Goal: Information Seeking & Learning: Find contact information

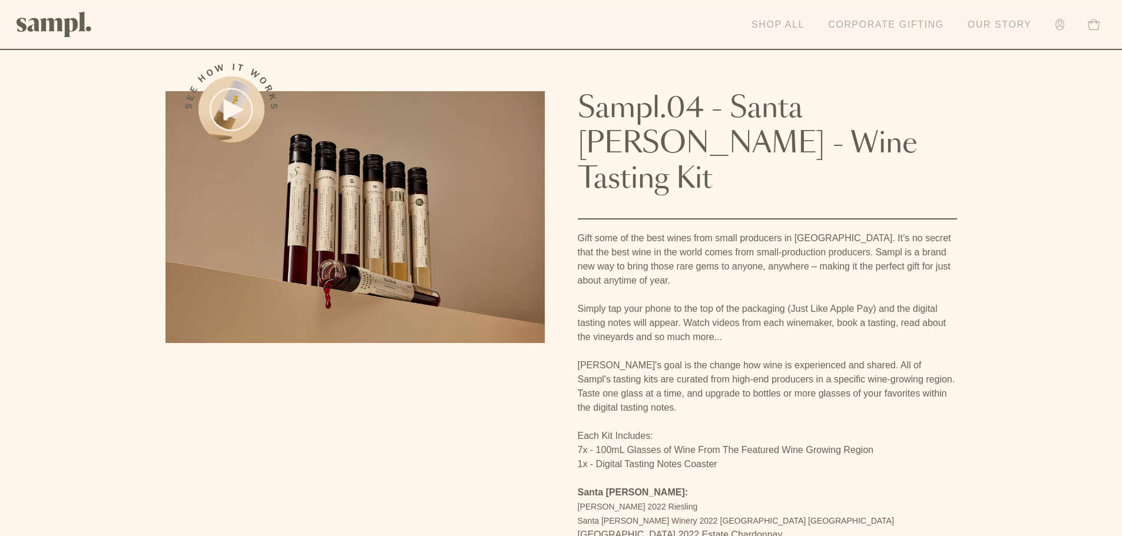
click at [757, 29] on link "Shop All" at bounding box center [777, 25] width 65 height 26
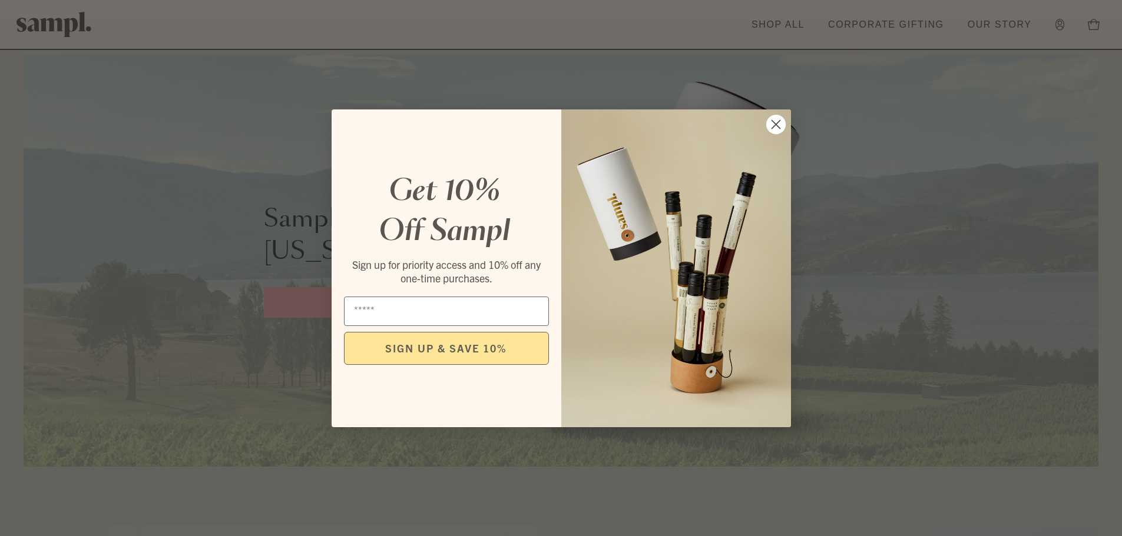
scroll to position [765, 0]
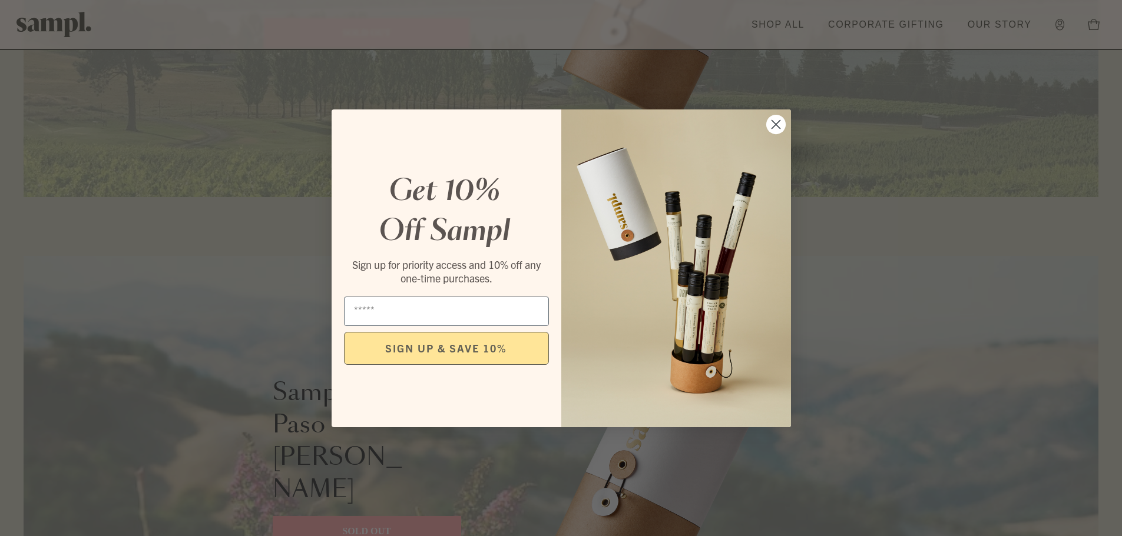
click at [784, 128] on circle "Close dialog" at bounding box center [774, 123] width 19 height 19
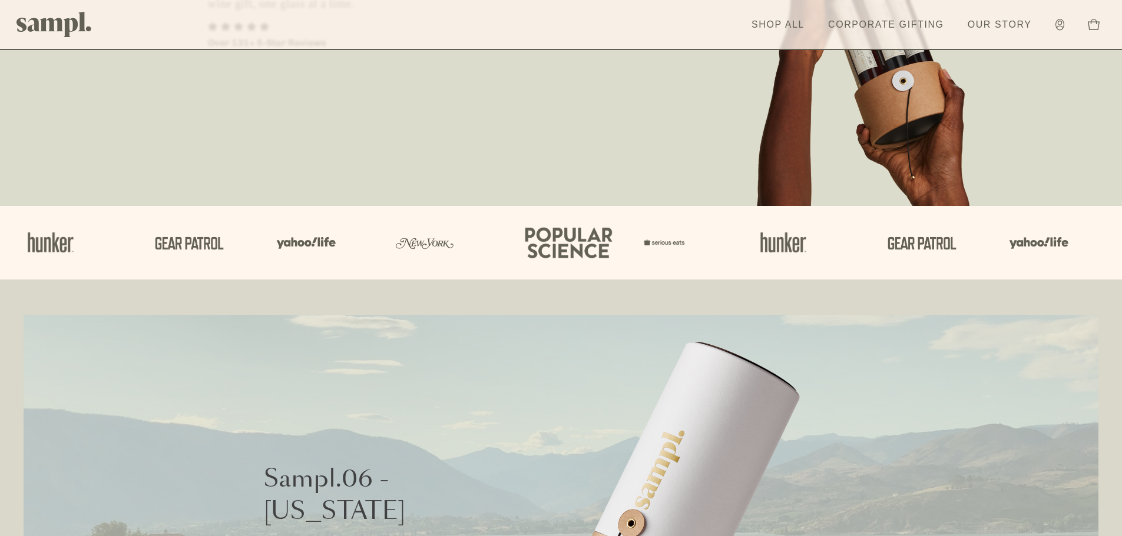
scroll to position [0, 0]
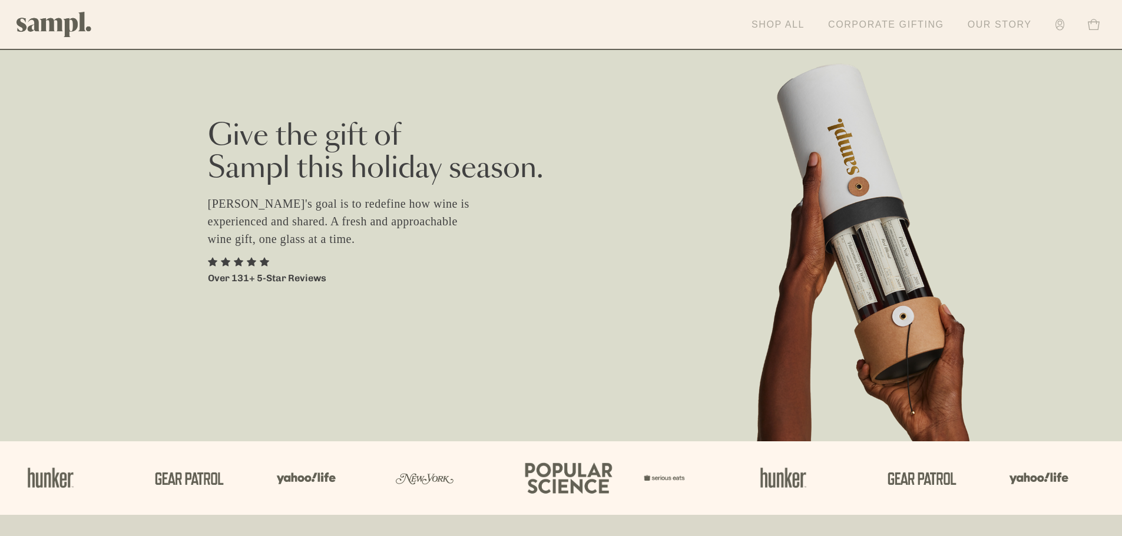
click at [886, 27] on link "Corporate Gifting" at bounding box center [886, 25] width 128 height 26
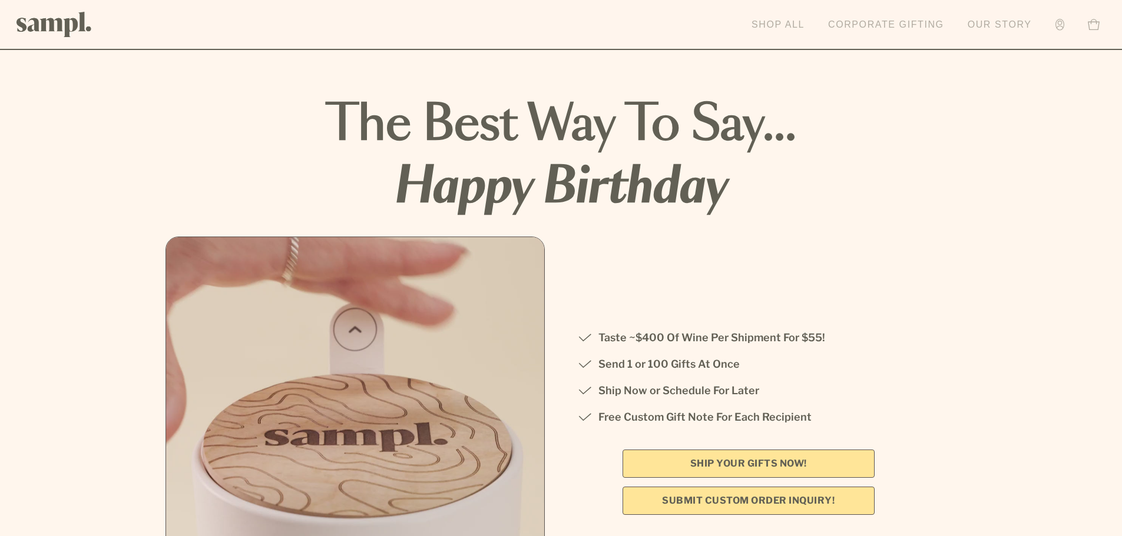
click at [804, 28] on link "Shop All" at bounding box center [777, 25] width 65 height 26
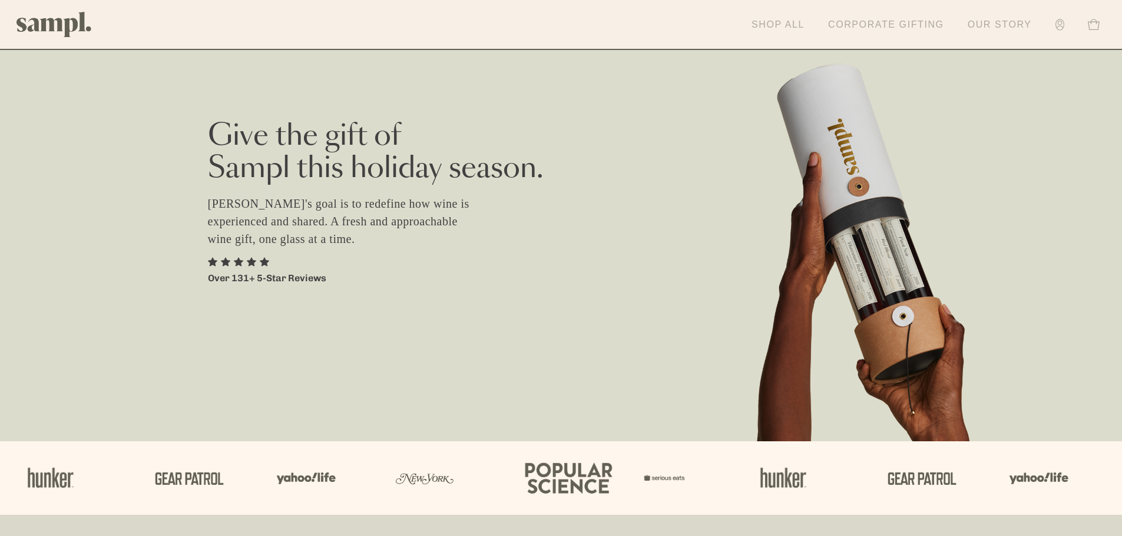
click at [996, 25] on link "Our Story" at bounding box center [999, 25] width 76 height 26
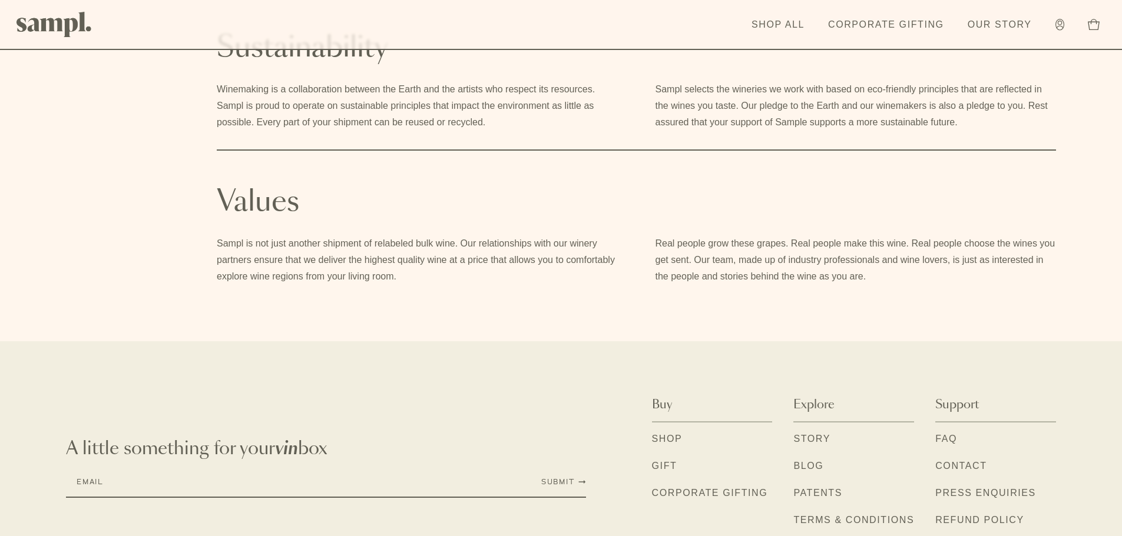
scroll to position [843, 0]
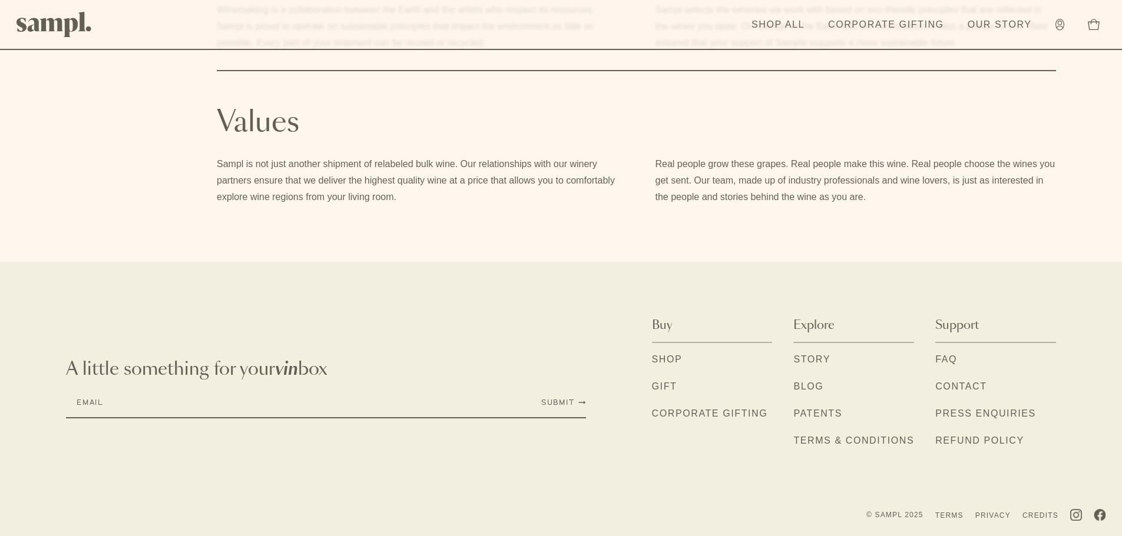
click at [960, 394] on link "Contact" at bounding box center [960, 387] width 51 height 15
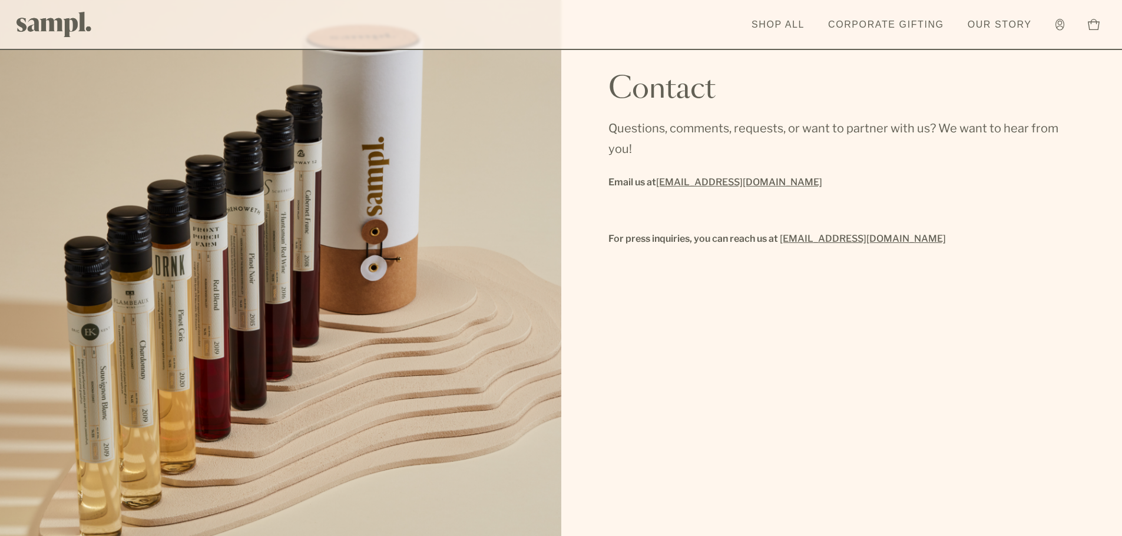
click at [713, 184] on link "hello@drinksampl.com" at bounding box center [739, 182] width 166 height 16
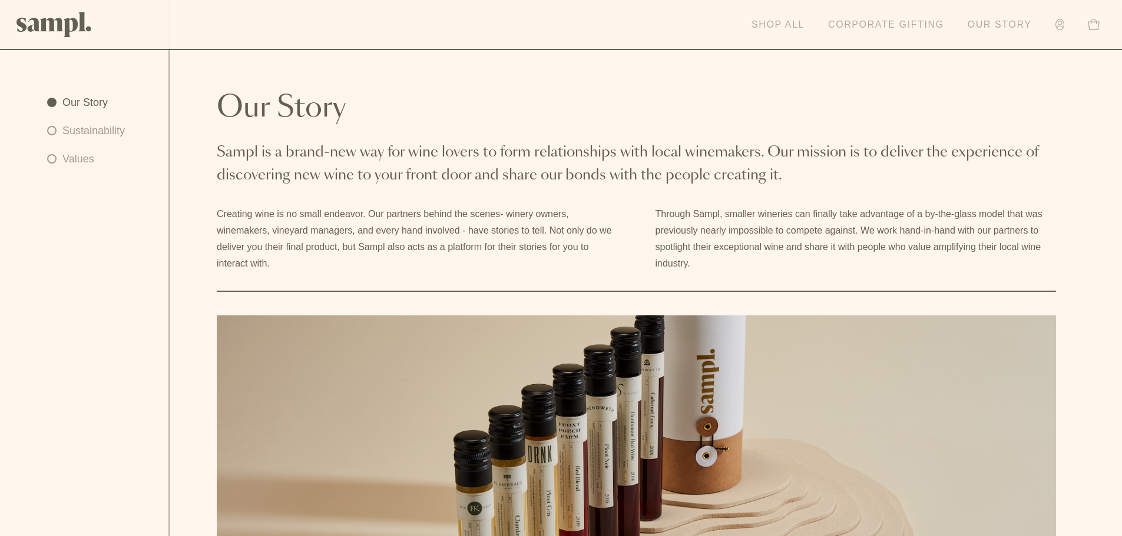
click at [792, 29] on link "Shop All" at bounding box center [777, 25] width 65 height 26
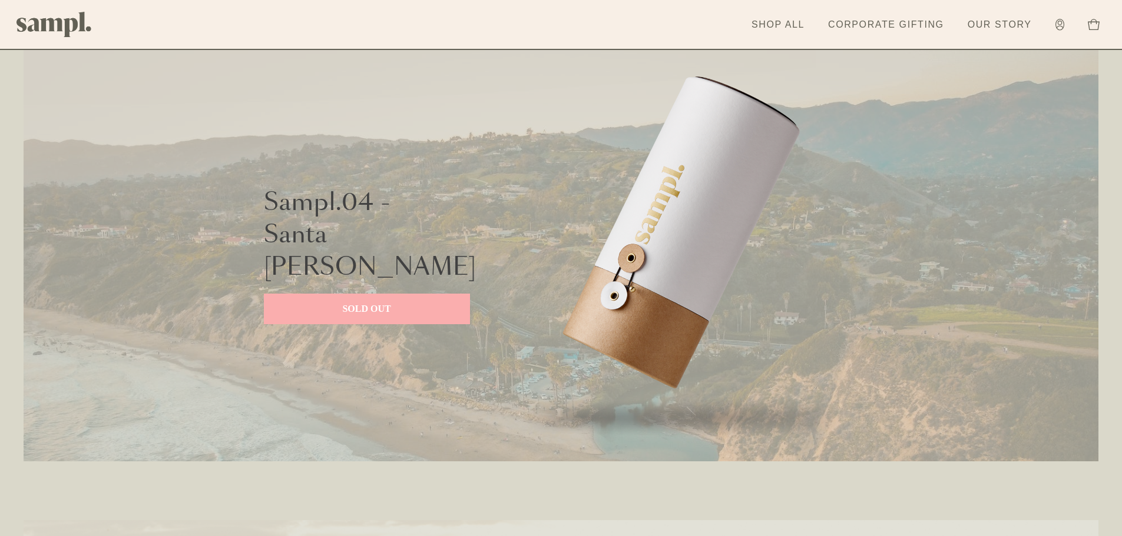
scroll to position [1943, 0]
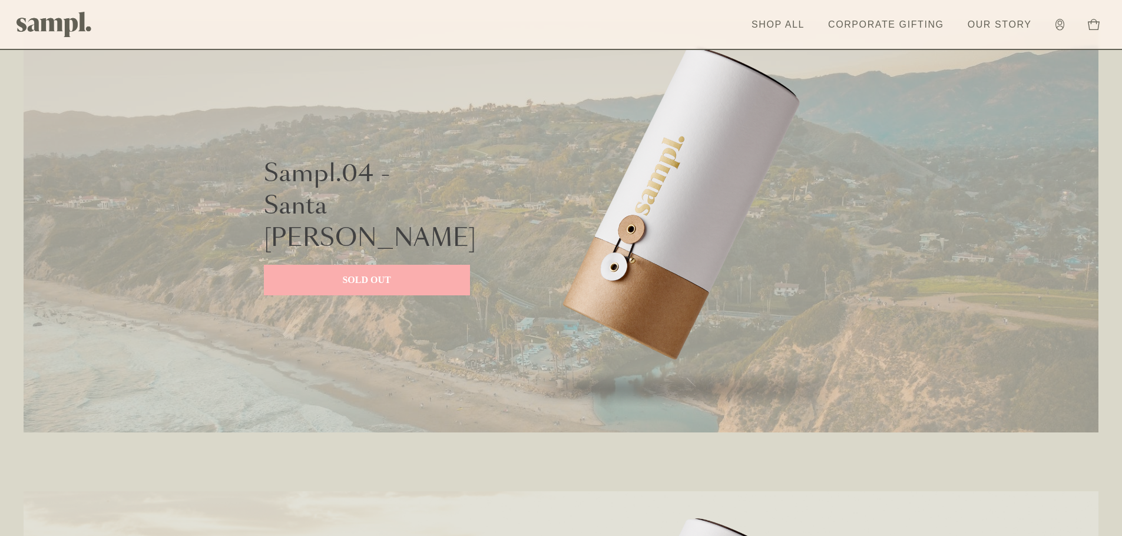
click at [390, 273] on p "SOLD OUT" at bounding box center [367, 280] width 183 height 14
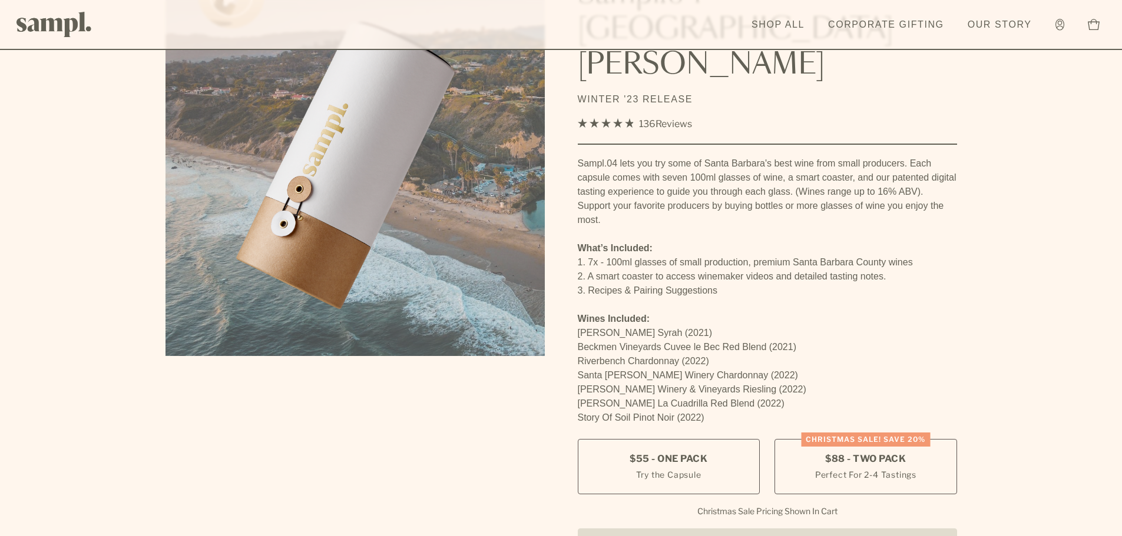
scroll to position [118, 0]
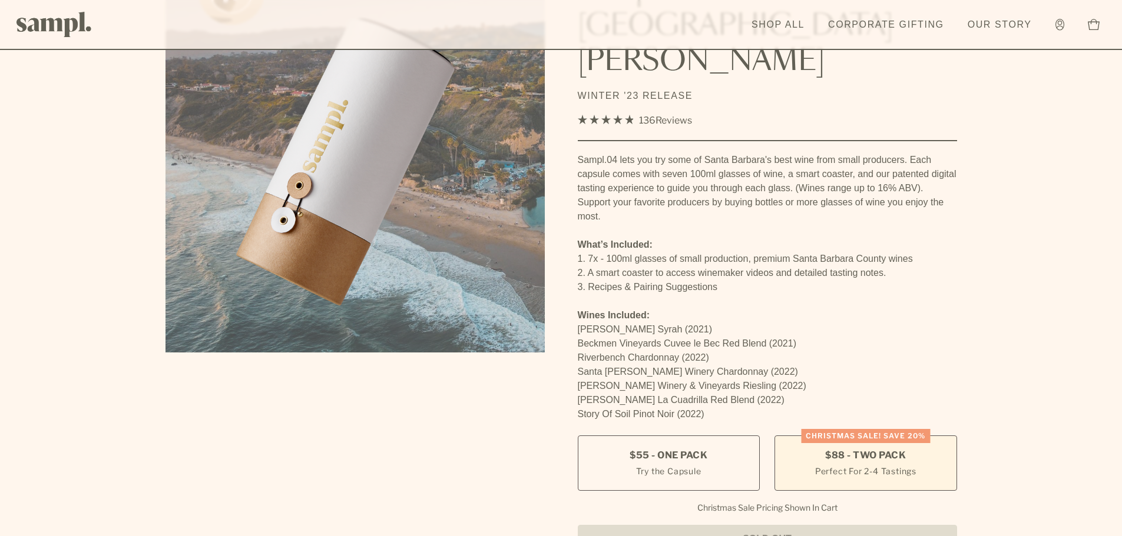
click at [907, 436] on label "Christmas SALE! Save 20% $88 - Two Pack Perfect For 2-4 Tastings" at bounding box center [865, 463] width 182 height 55
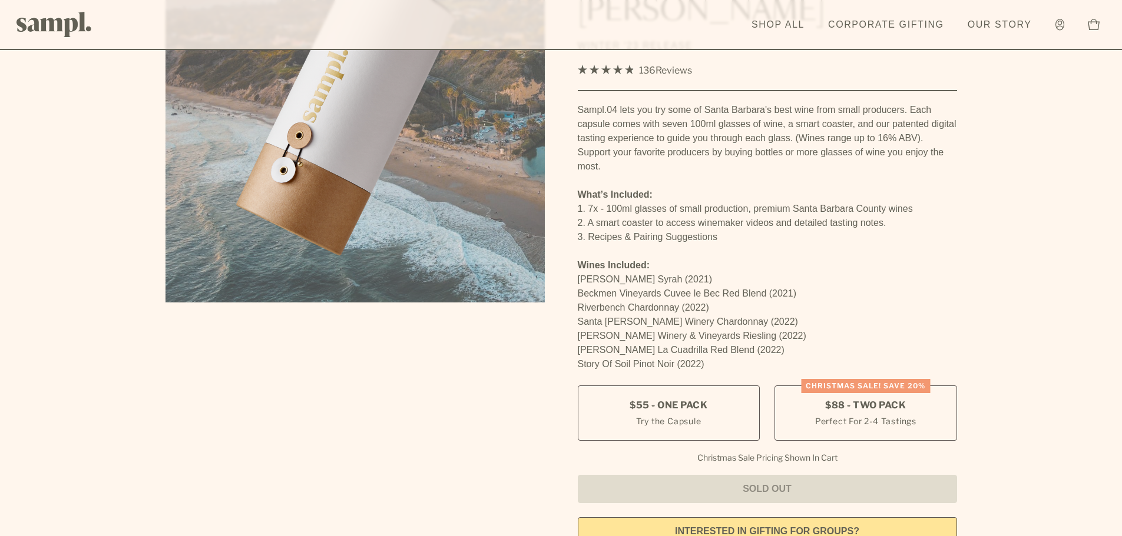
scroll to position [236, 0]
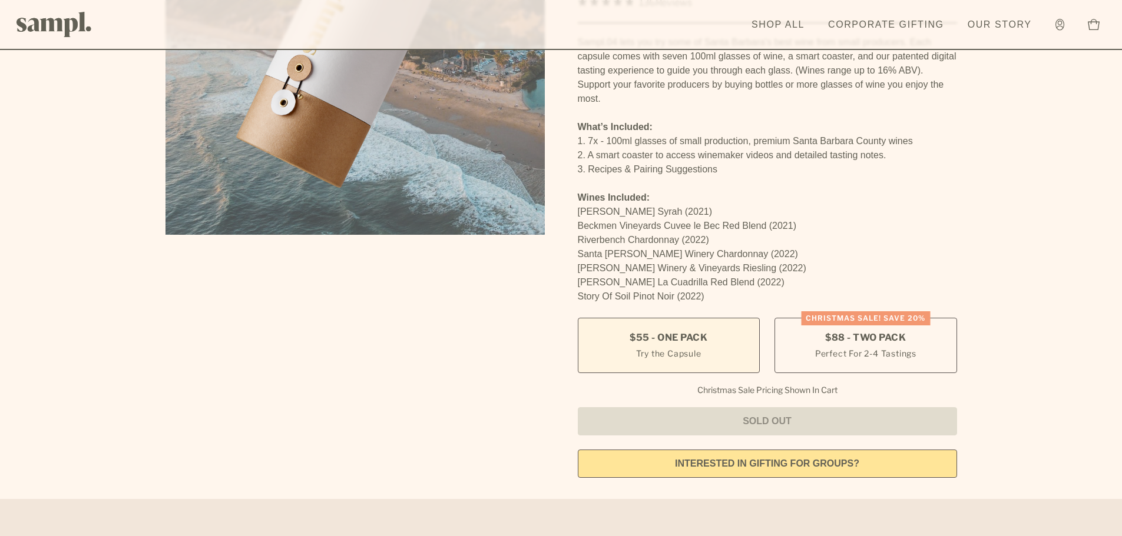
click at [711, 318] on label "$55 - One Pack Try the Capsule" at bounding box center [669, 345] width 182 height 55
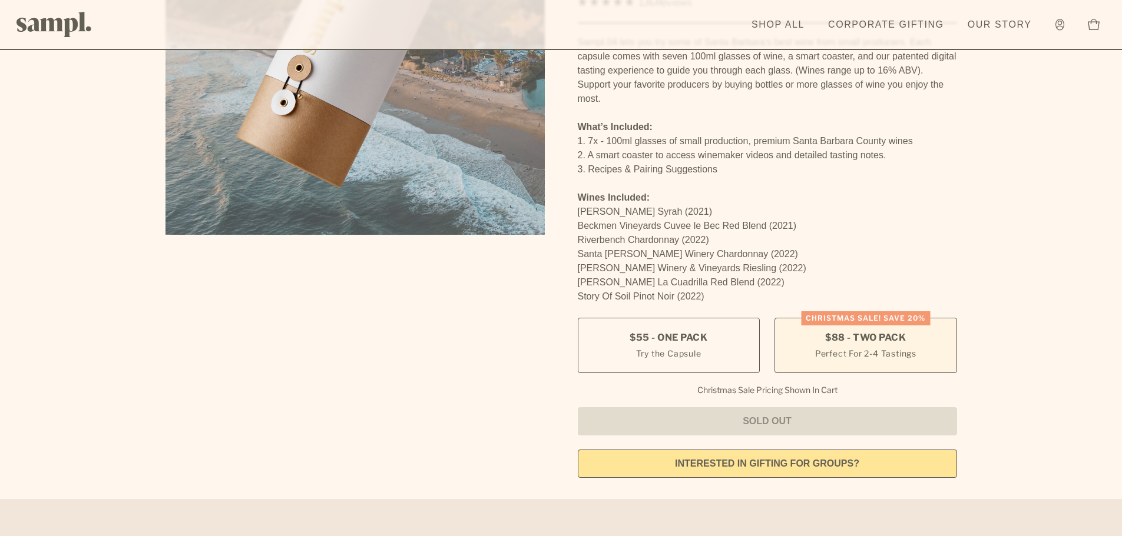
click at [870, 347] on small "Perfect For 2-4 Tastings" at bounding box center [865, 353] width 101 height 12
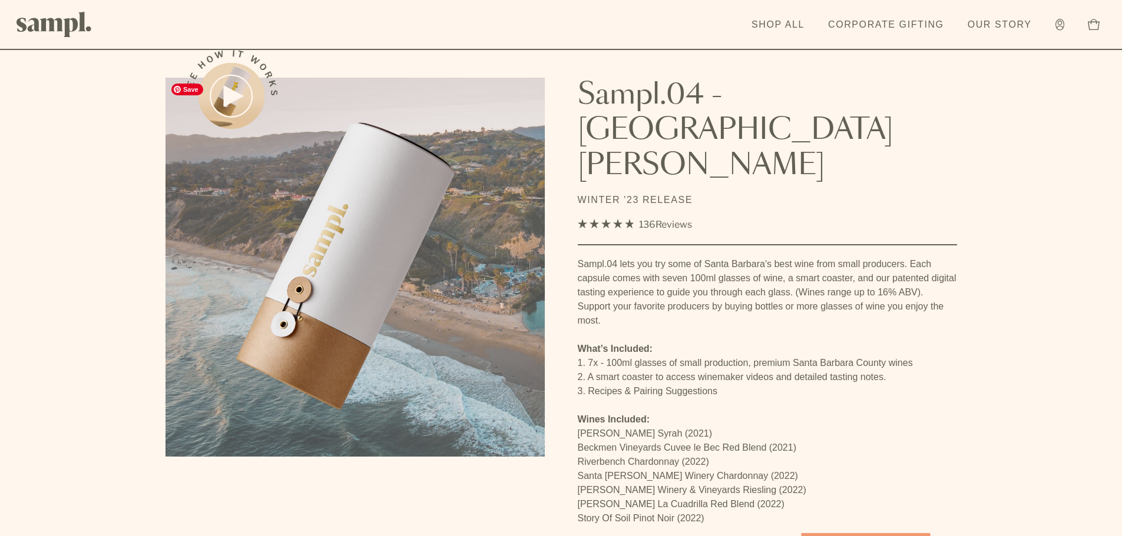
scroll to position [0, 0]
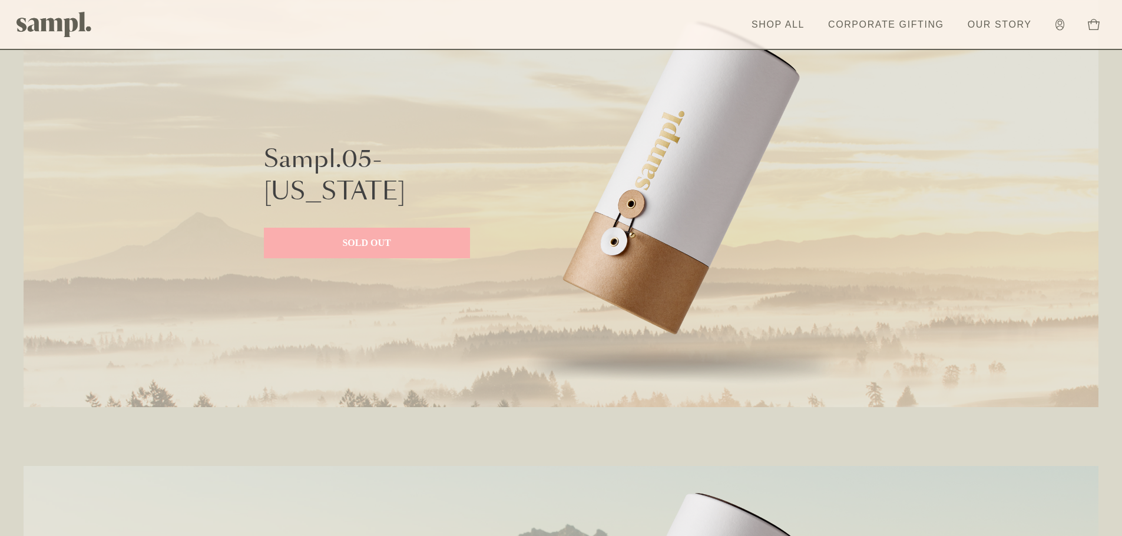
scroll to position [2473, 0]
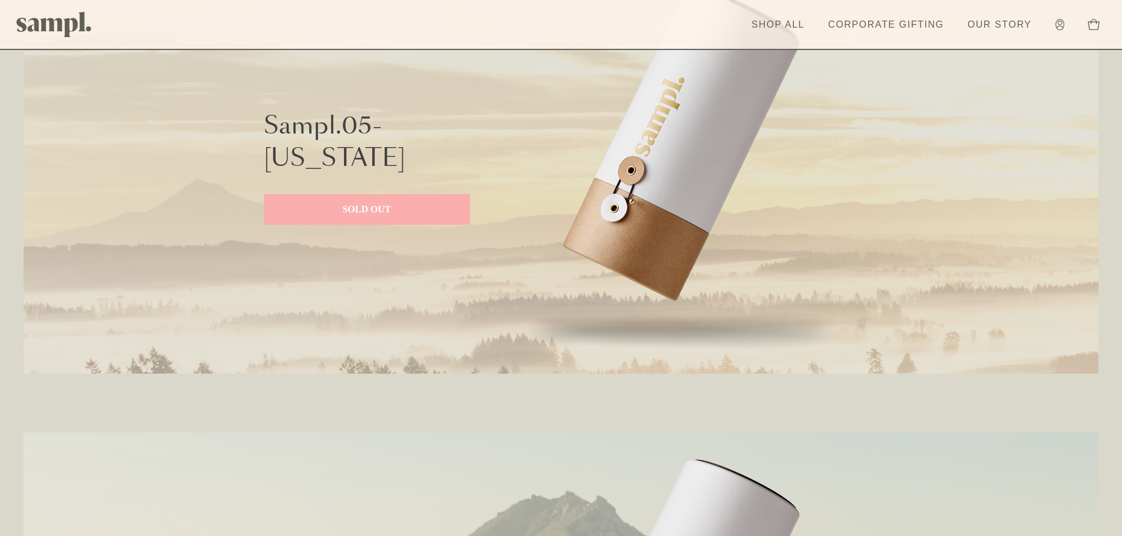
click at [384, 213] on p "SOLD OUT" at bounding box center [367, 210] width 183 height 14
